Goal: Information Seeking & Learning: Learn about a topic

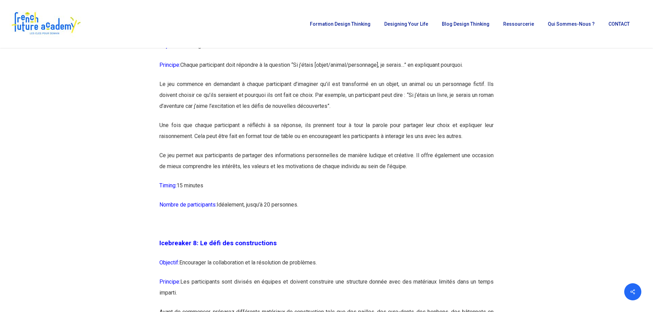
scroll to position [1713, 0]
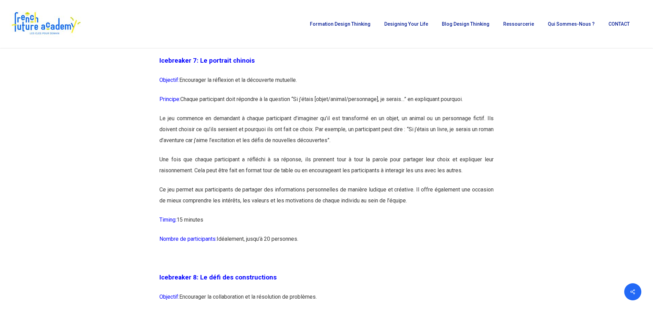
click at [447, 153] on p "Le jeu commence en demandant à chaque participant d’imaginer qu’il est transfor…" at bounding box center [326, 133] width 334 height 41
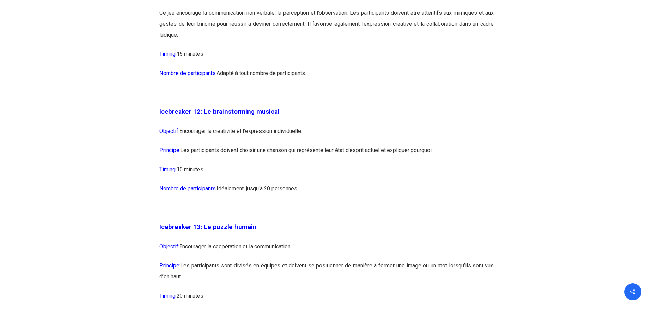
scroll to position [2946, 0]
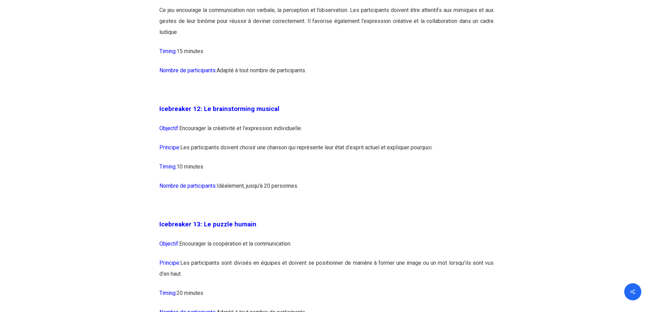
drag, startPoint x: 168, startPoint y: 128, endPoint x: 344, endPoint y: 202, distance: 191.1
click at [345, 200] on p "Nombre de participants: Idéalement, jusqu’à 20 personnes." at bounding box center [326, 190] width 334 height 19
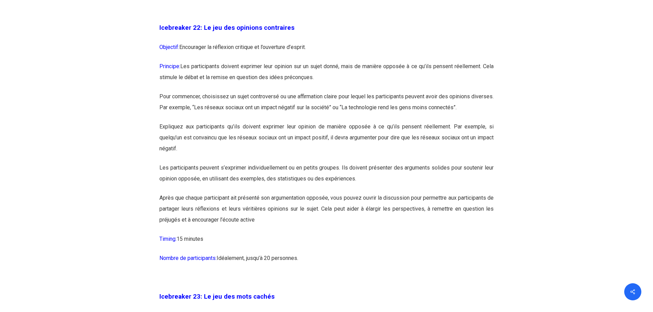
scroll to position [5138, 0]
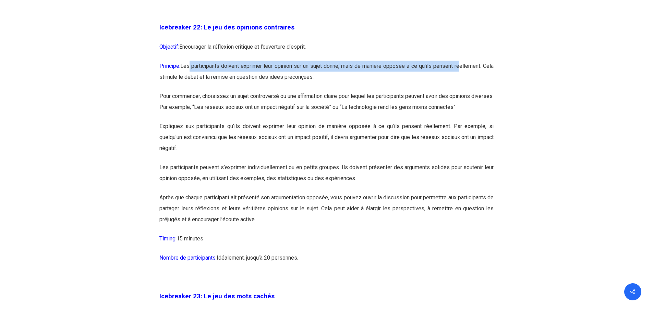
drag, startPoint x: 191, startPoint y: 99, endPoint x: 458, endPoint y: 95, distance: 267.2
click at [458, 91] on p "Principe: Les participants doivent exprimer leur opinion sur un sujet donné, ma…" at bounding box center [326, 76] width 334 height 30
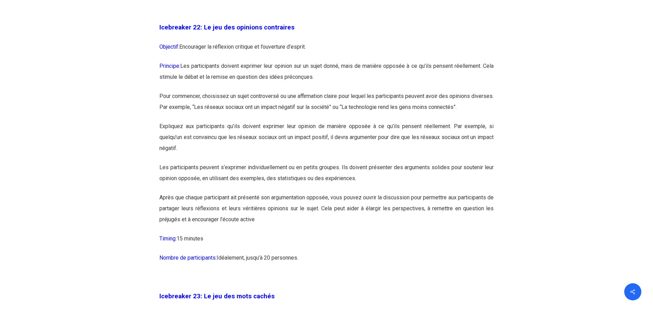
click at [420, 91] on p "Principe: Les participants doivent exprimer leur opinion sur un sujet donné, ma…" at bounding box center [326, 76] width 334 height 30
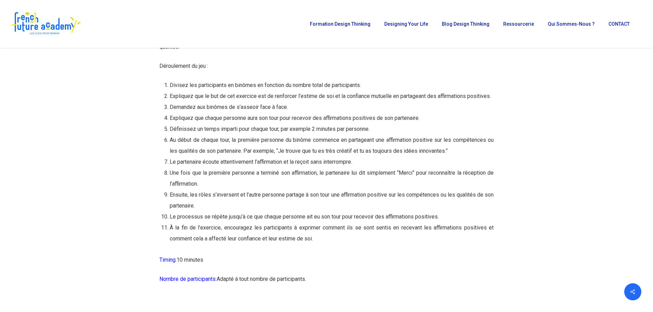
scroll to position [6543, 0]
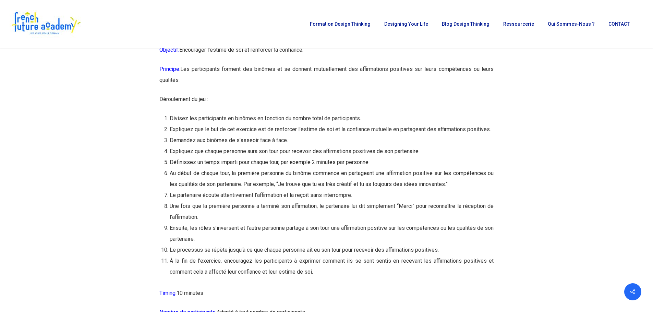
drag, startPoint x: 175, startPoint y: 68, endPoint x: 309, endPoint y: 65, distance: 134.0
click at [309, 45] on p "Icebreaker 29: Le jeu des affirmations positives" at bounding box center [326, 35] width 334 height 20
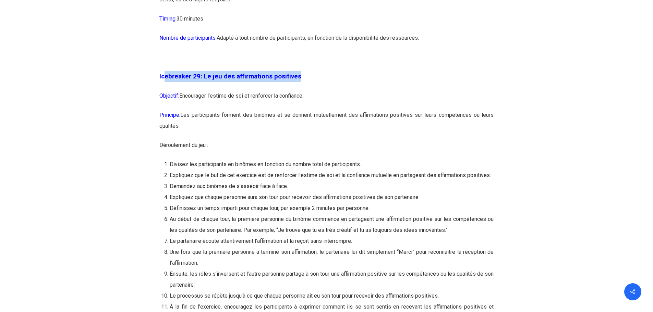
scroll to position [6508, 0]
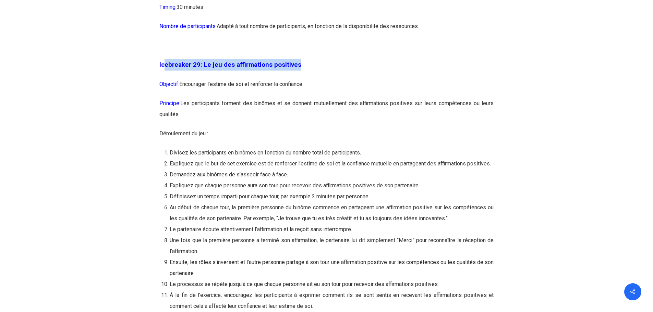
click at [186, 79] on p "Icebreaker 29: Le jeu des affirmations positives" at bounding box center [326, 69] width 334 height 20
drag, startPoint x: 157, startPoint y: 92, endPoint x: 189, endPoint y: 108, distance: 35.7
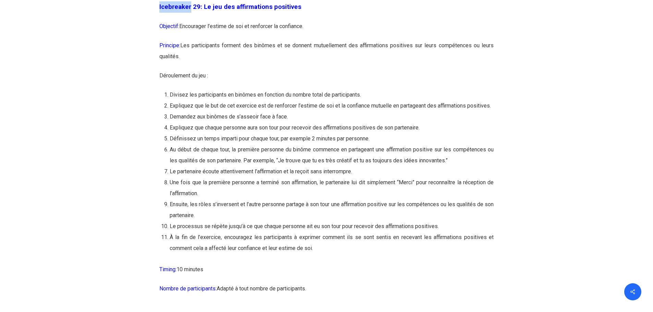
scroll to position [6577, 0]
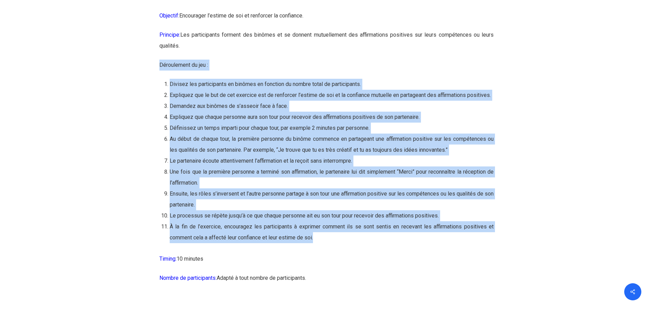
drag, startPoint x: 156, startPoint y: 98, endPoint x: 329, endPoint y: 266, distance: 241.3
copy div "Déroulement du jeu : Divisez les participants en binômes en fonction du nombre …"
click at [181, 90] on li "Divisez les participants en binômes en fonction du nombre total de participants." at bounding box center [332, 84] width 324 height 11
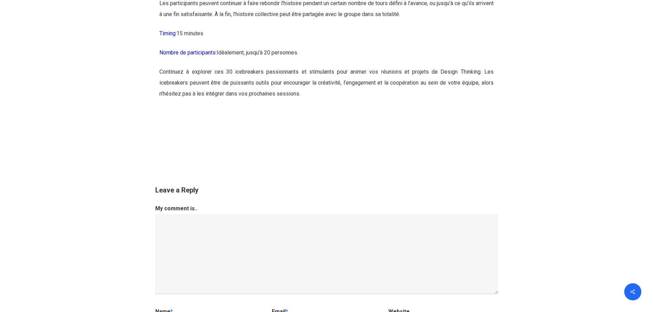
scroll to position [7022, 0]
